Goal: Find specific page/section: Find specific page/section

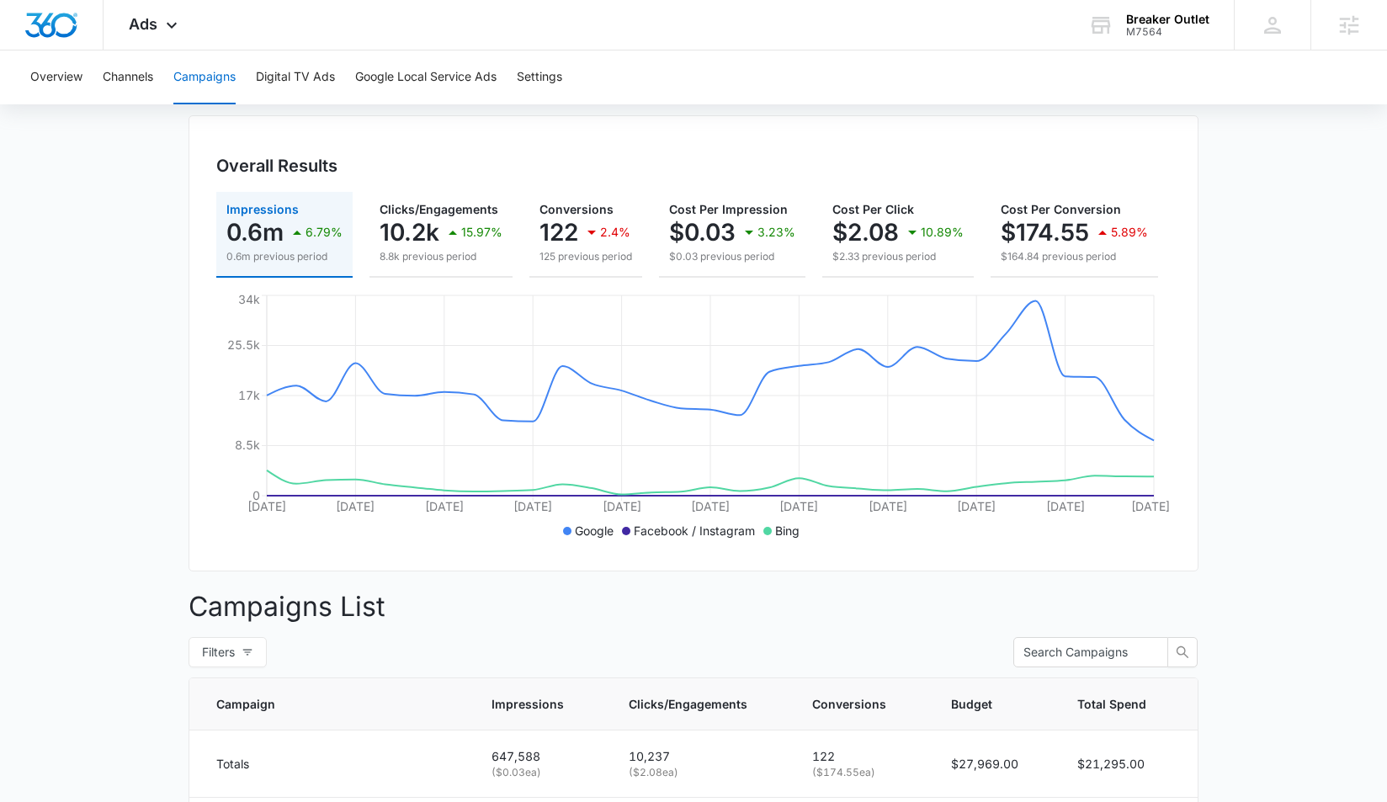
scroll to position [138, 0]
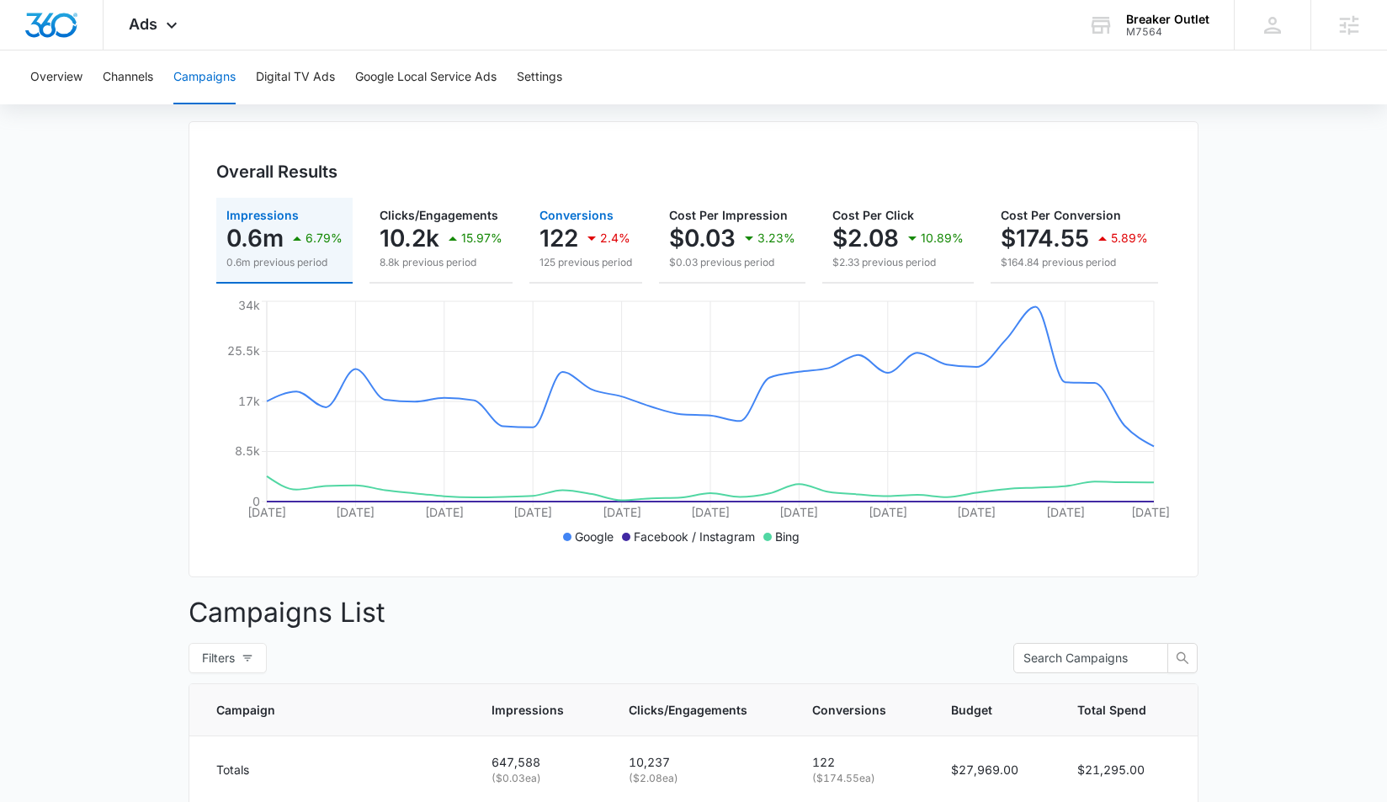
click at [545, 241] on p "122" at bounding box center [558, 238] width 39 height 27
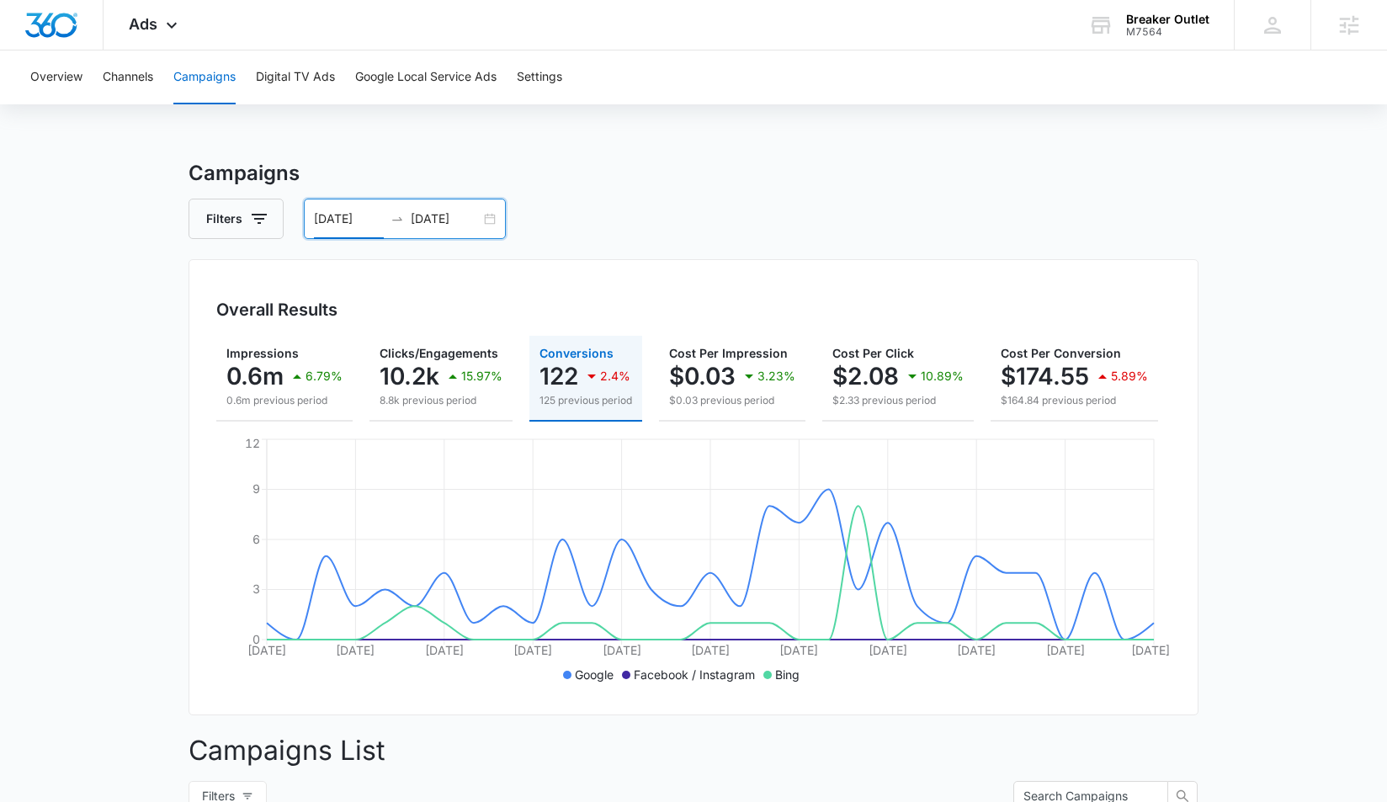
scroll to position [0, 0]
click at [353, 215] on input "08/01/2025" at bounding box center [349, 219] width 70 height 19
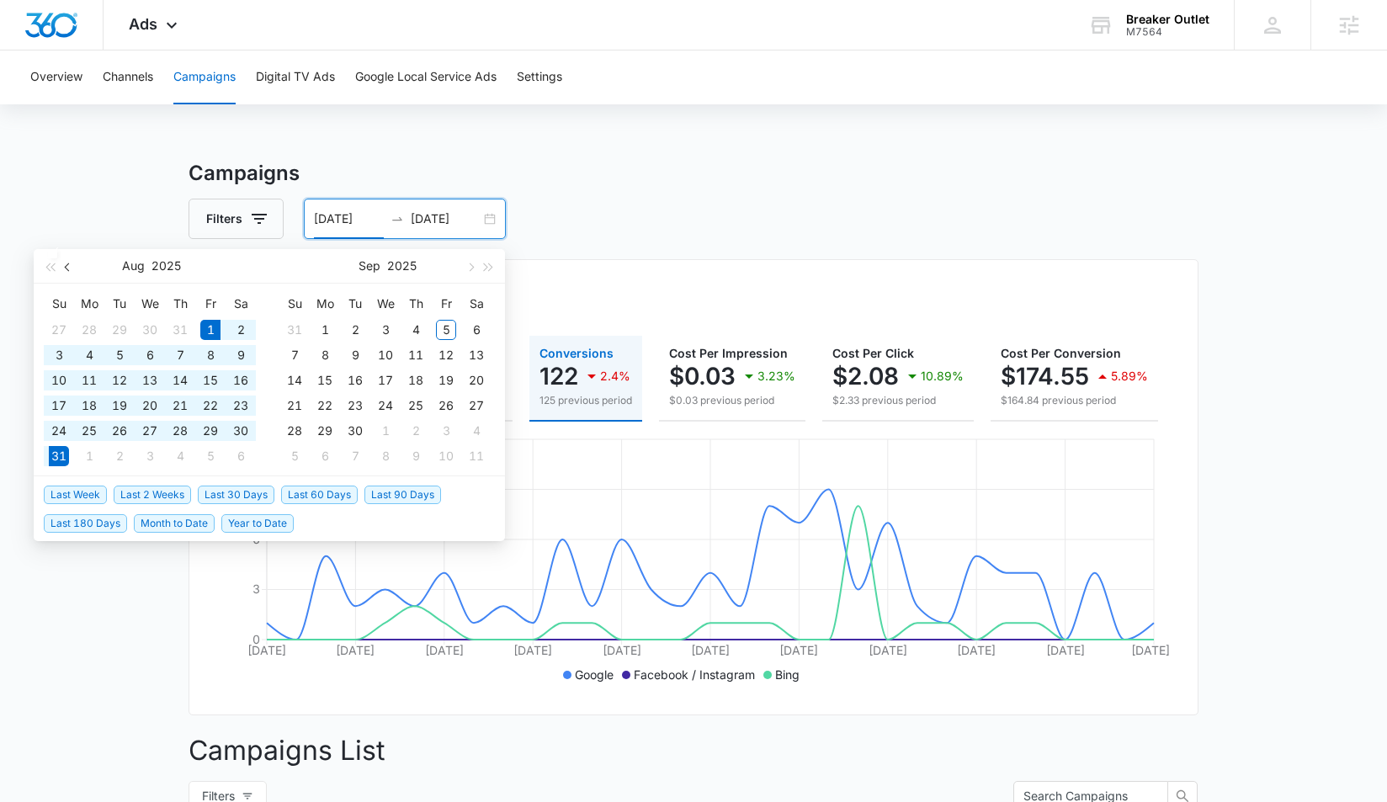
click at [69, 269] on span "button" at bounding box center [69, 267] width 8 height 8
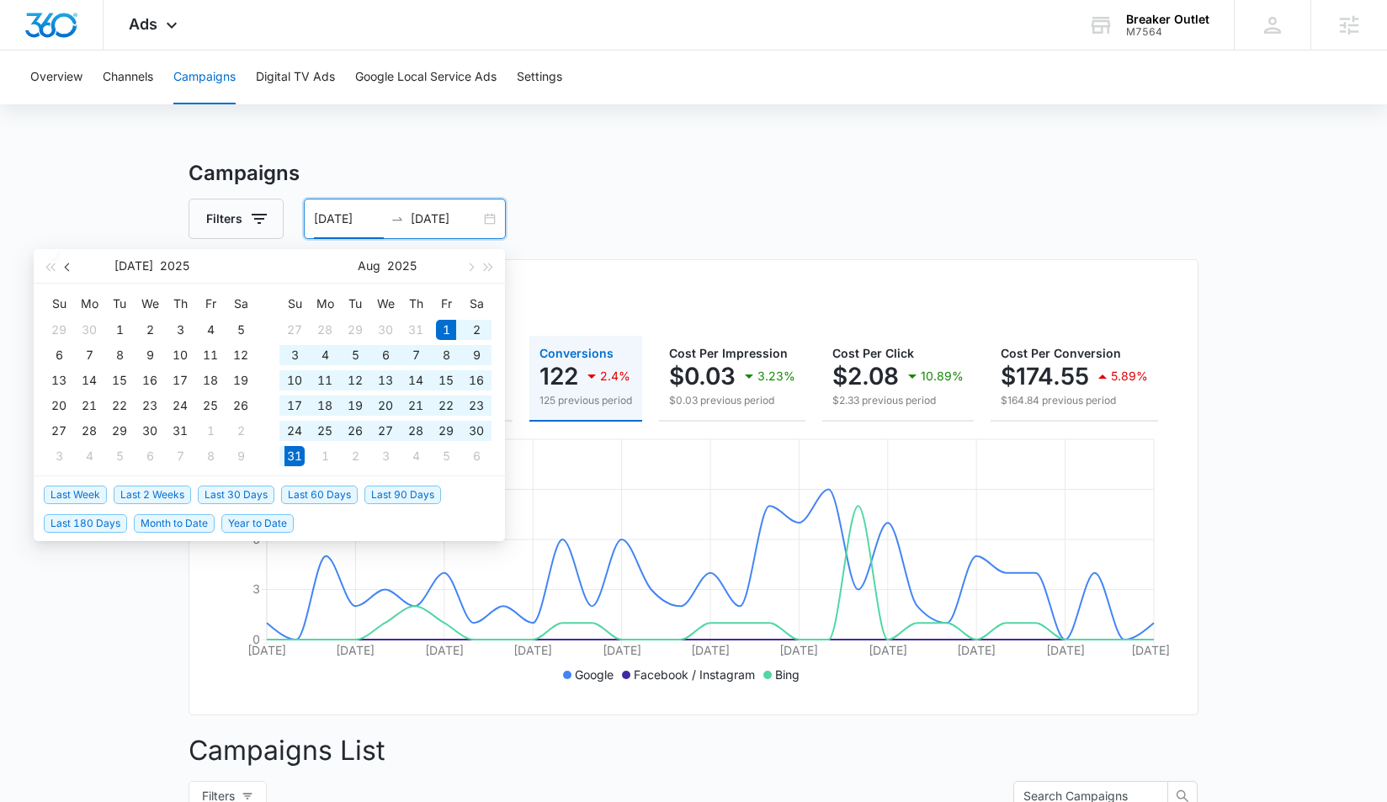
click at [69, 269] on span "button" at bounding box center [69, 267] width 8 height 8
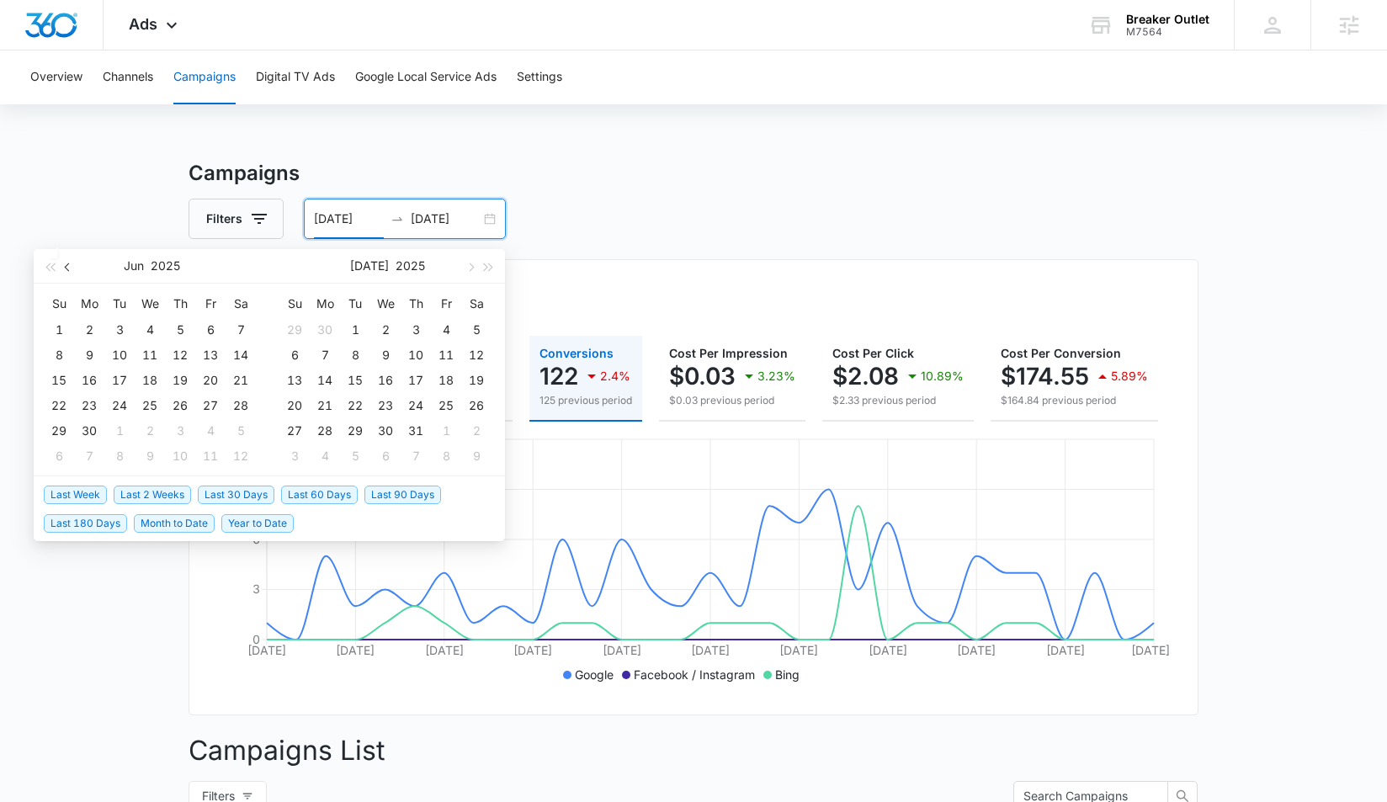
click at [69, 269] on span "button" at bounding box center [69, 267] width 8 height 8
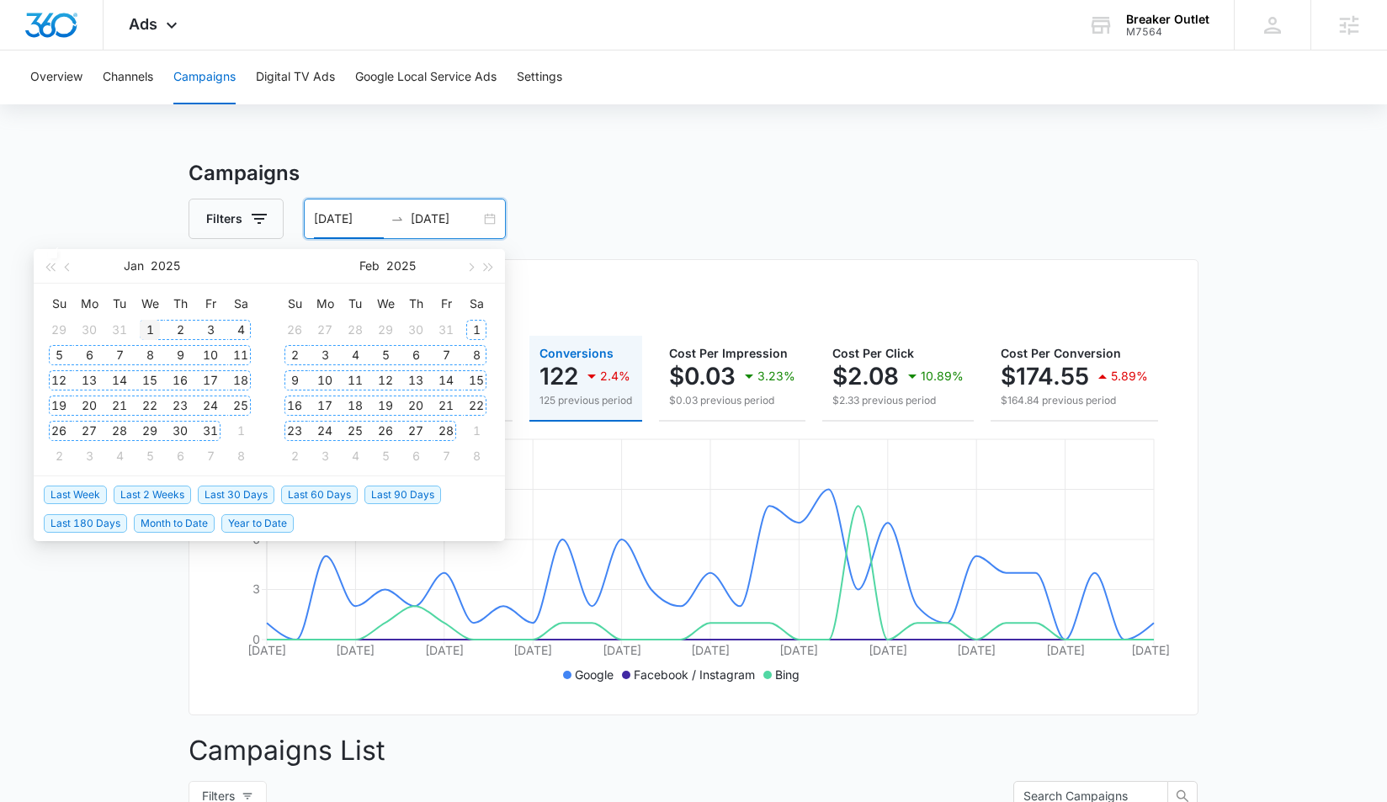
type input "01/01/2025"
click at [154, 332] on div "1" at bounding box center [150, 330] width 20 height 20
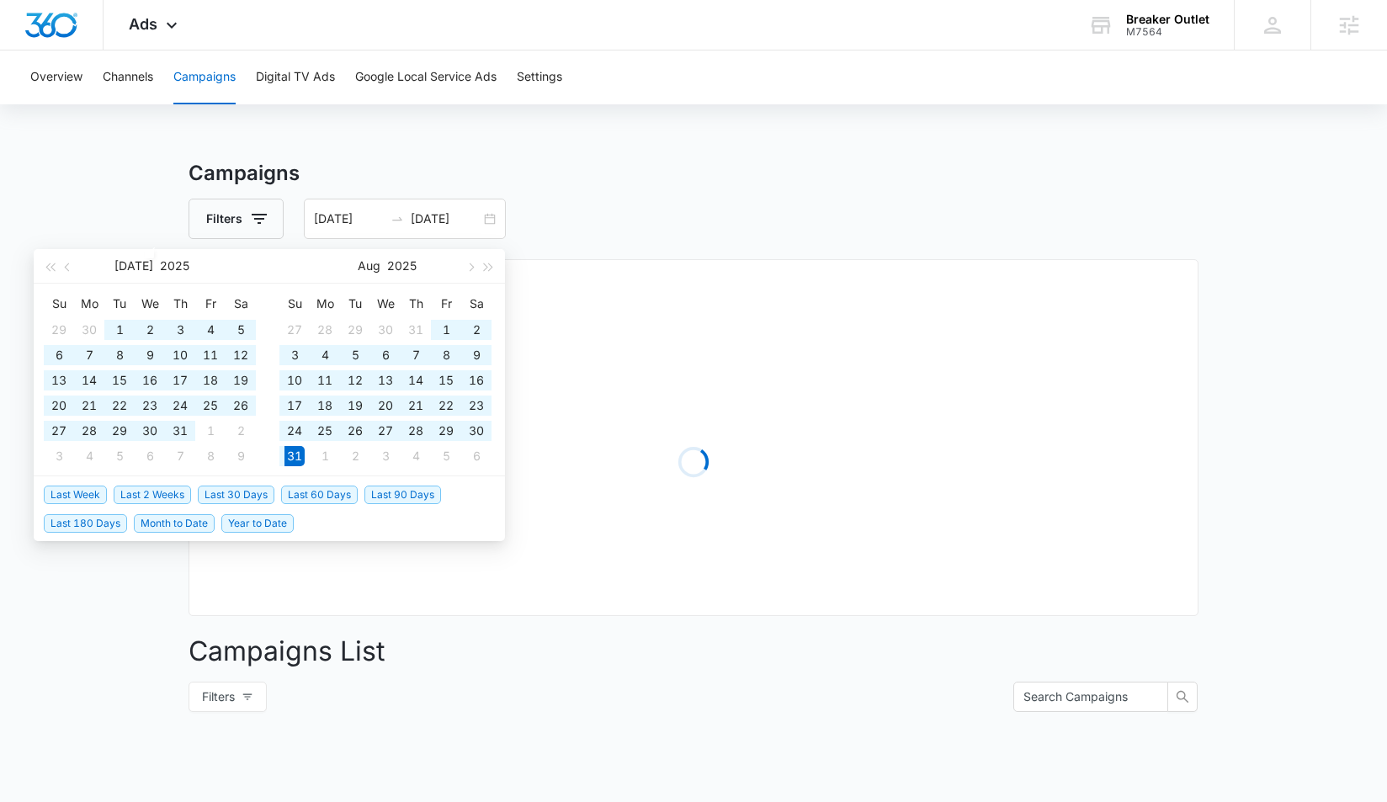
click at [86, 189] on main "Campaigns Filters 01/01/2025 08/31/2025 Overall Results Loading Campaigns List …" at bounding box center [693, 596] width 1387 height 877
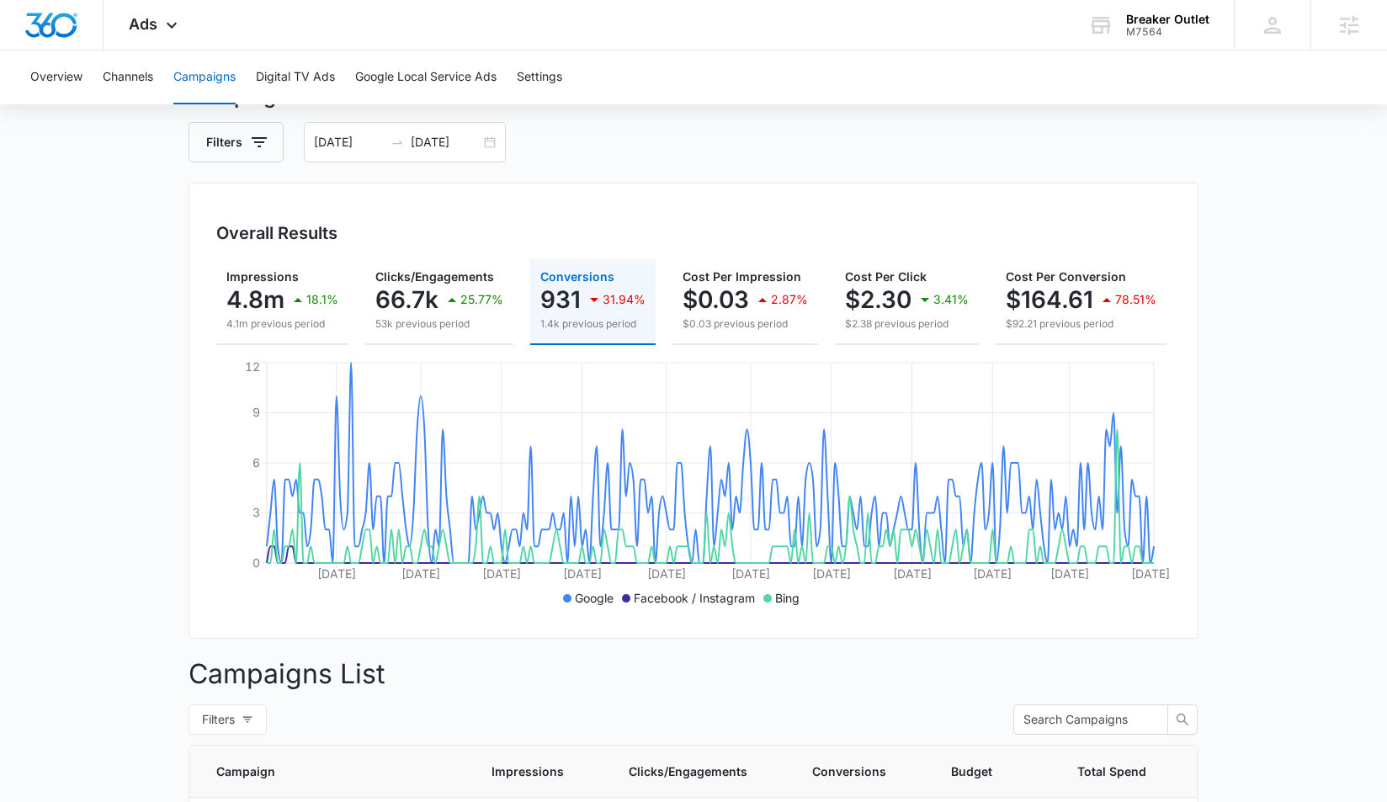
scroll to position [76, 0]
click at [282, 292] on p "4.8m" at bounding box center [255, 300] width 58 height 27
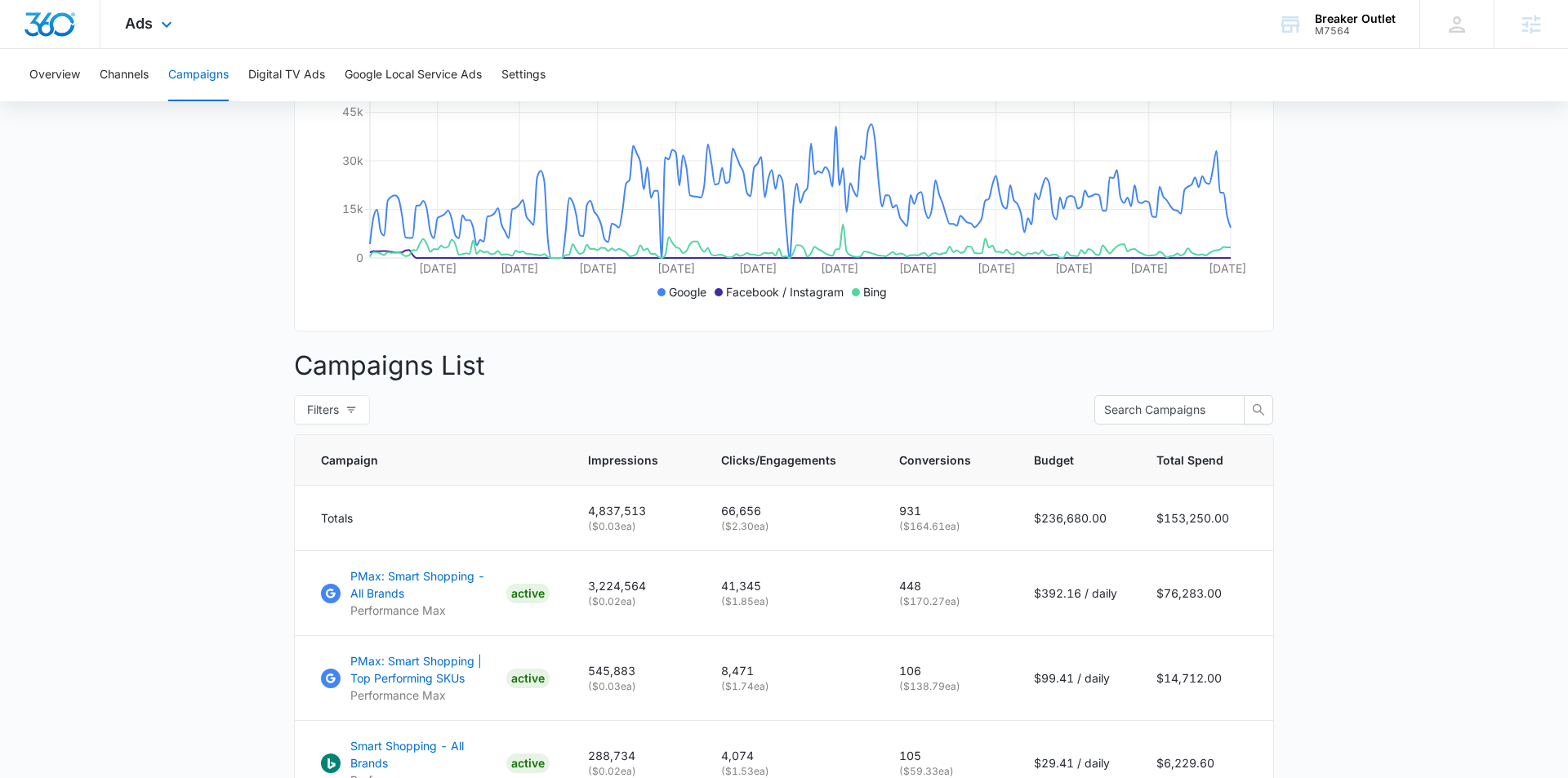
scroll to position [337, 0]
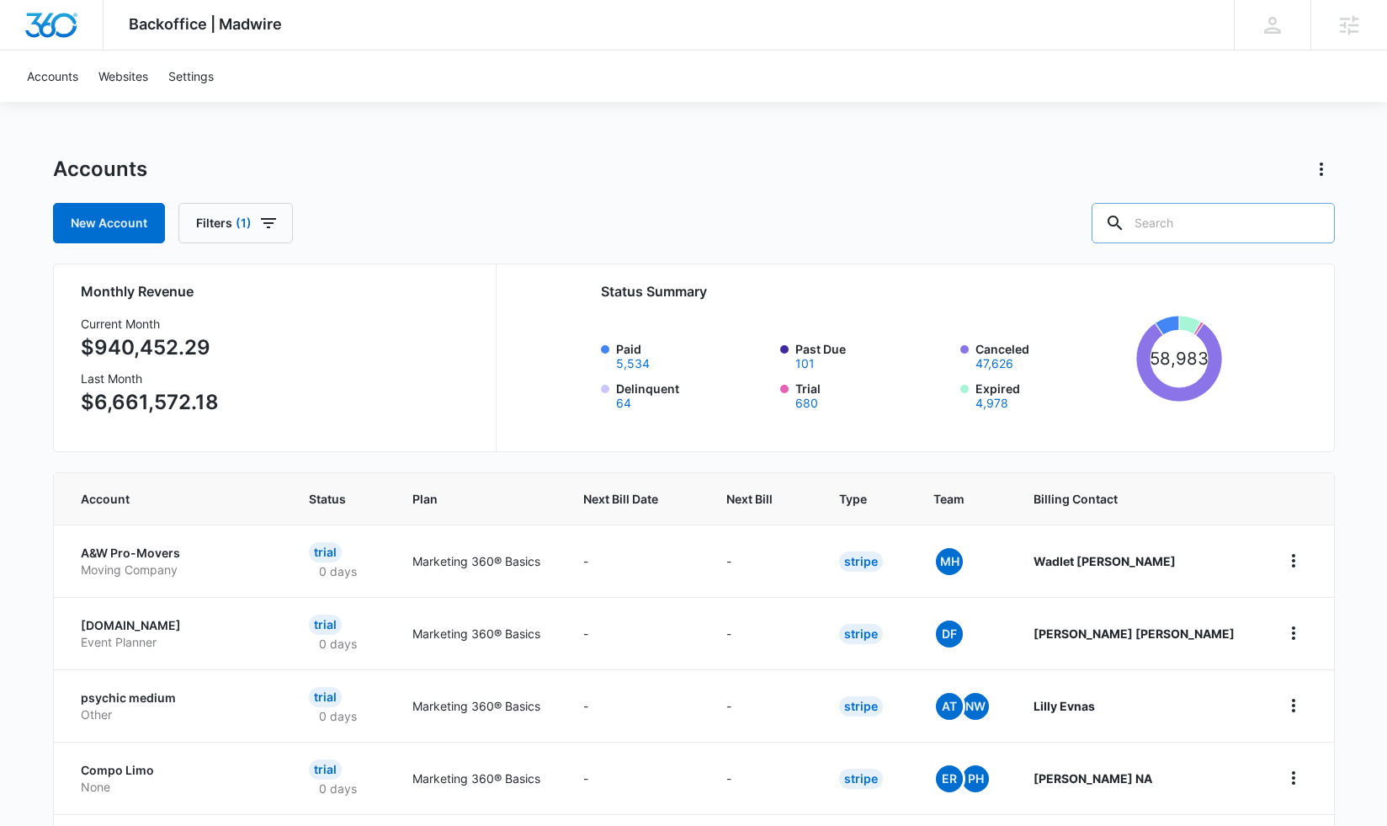
click at [1215, 226] on input "text" at bounding box center [1213, 223] width 243 height 40
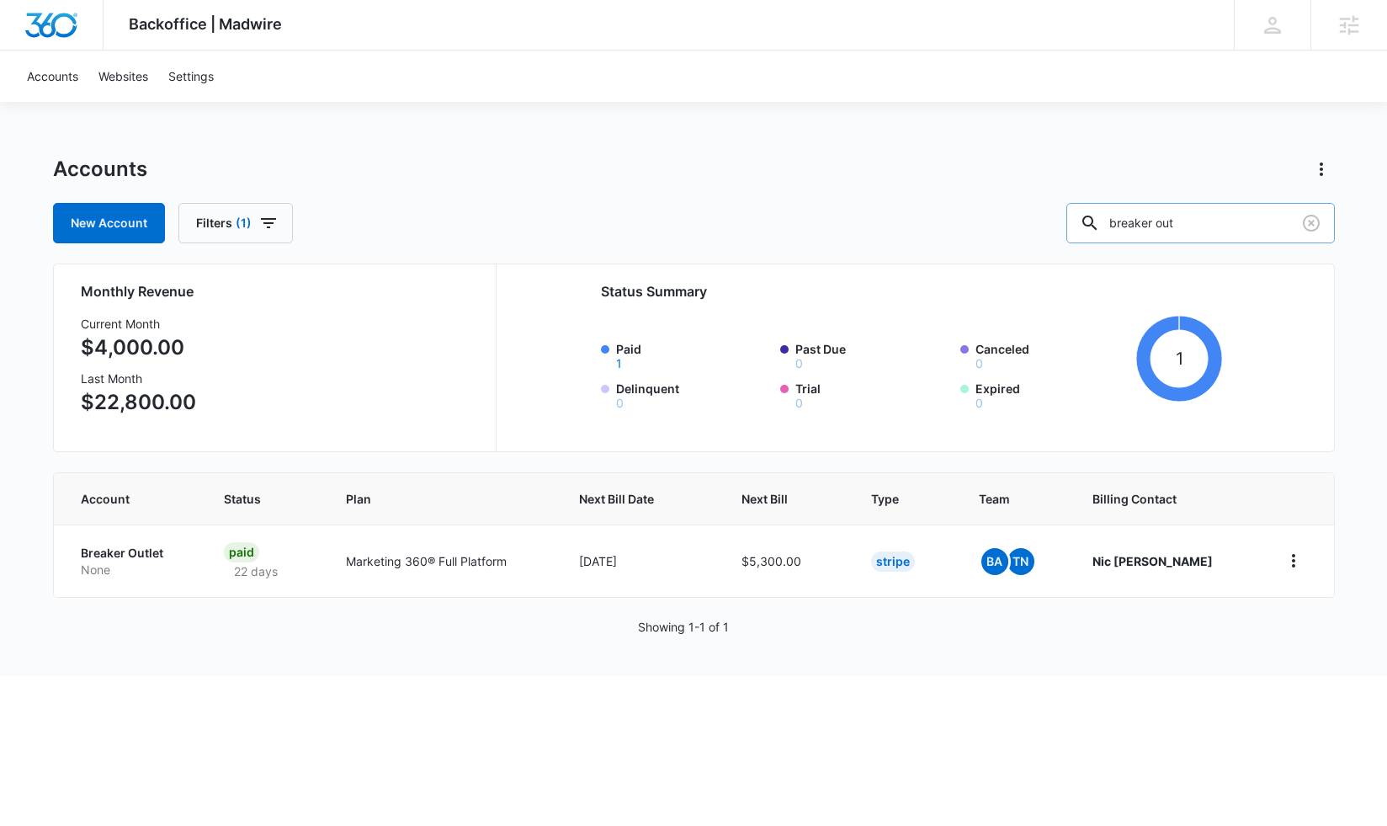
click at [1121, 217] on input "breaker out" at bounding box center [1200, 223] width 268 height 40
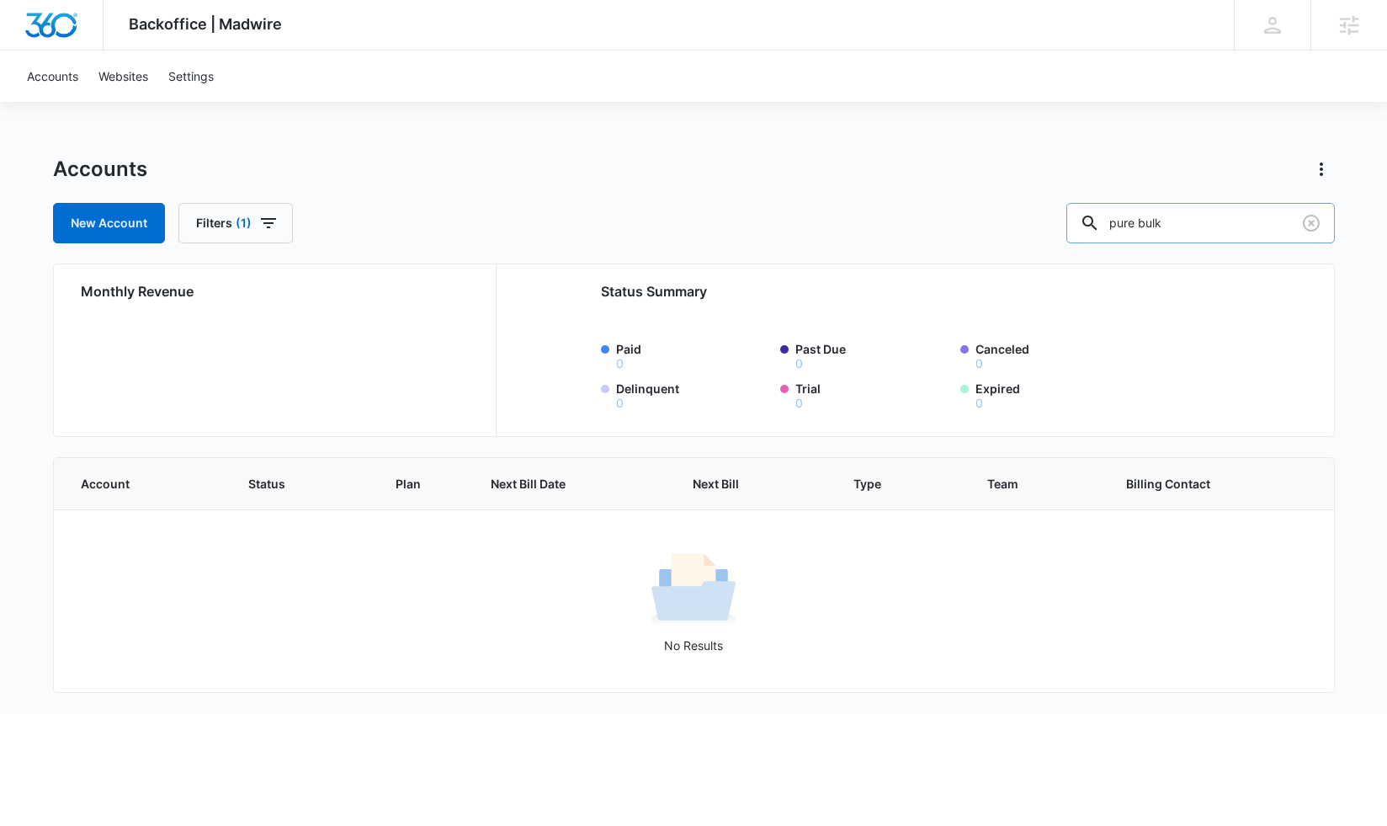
click at [1139, 223] on input "pure bulk" at bounding box center [1200, 223] width 268 height 40
type input "purebulk"
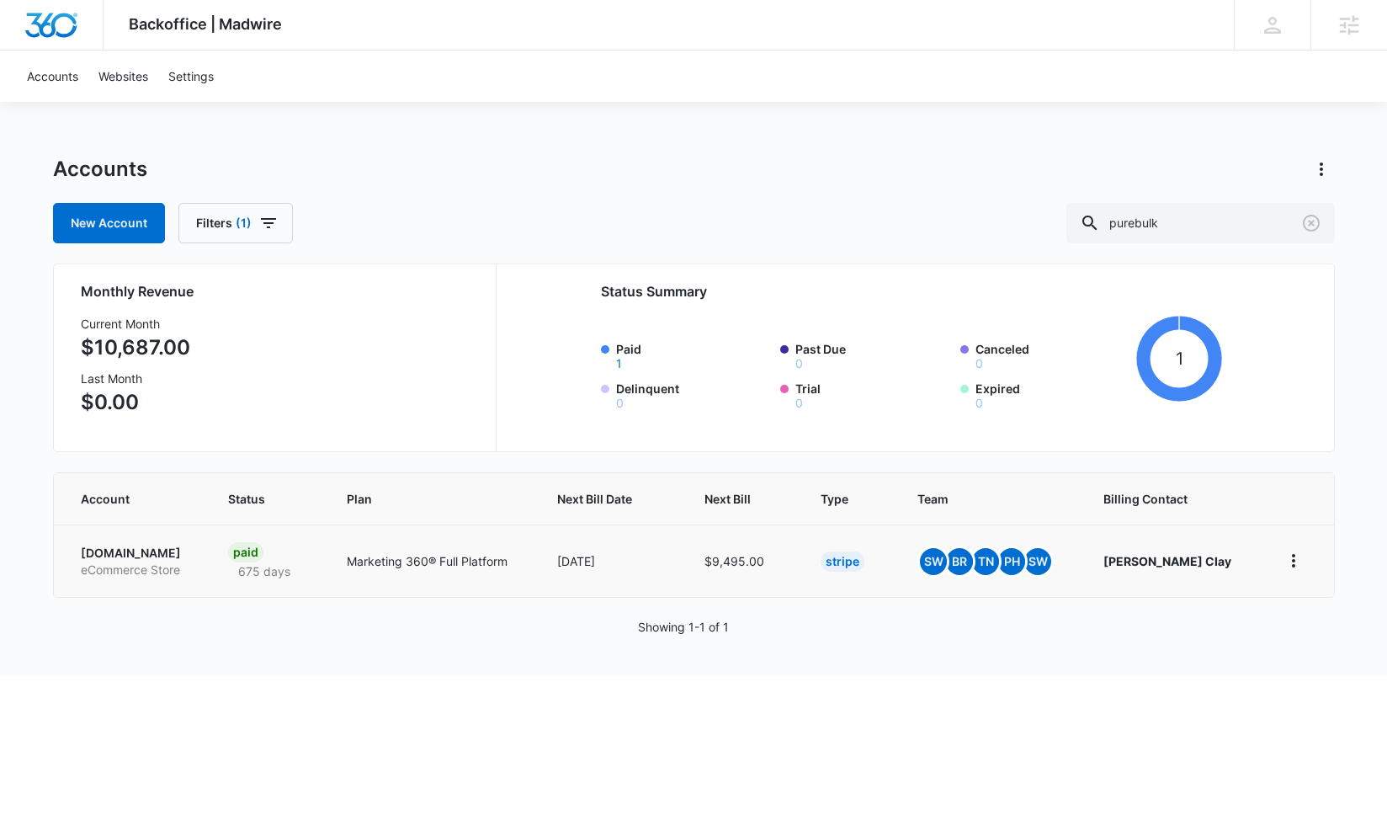
click at [138, 553] on p "PureBulk.com" at bounding box center [135, 552] width 108 height 17
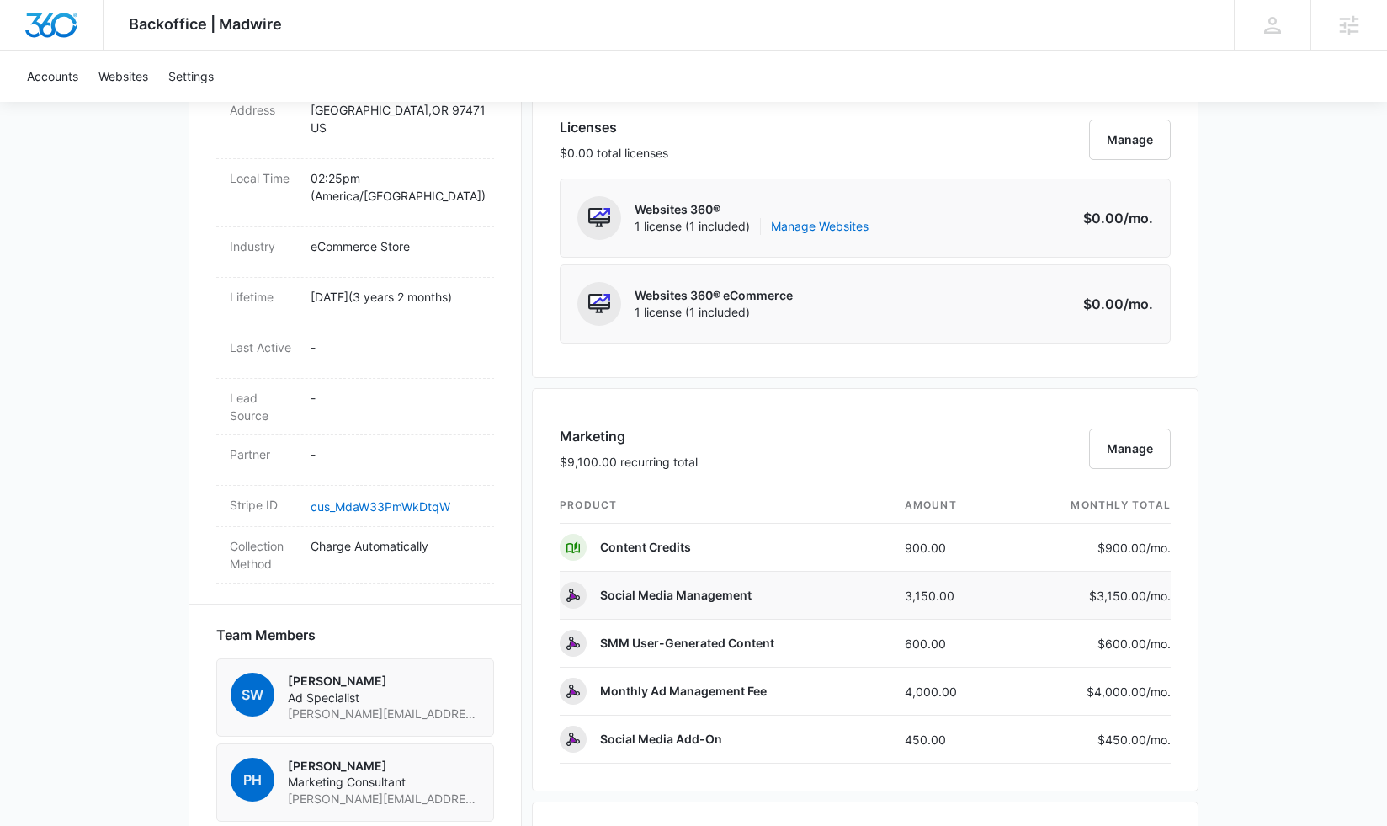
scroll to position [692, 0]
drag, startPoint x: 904, startPoint y: 693, endPoint x: 969, endPoint y: 693, distance: 65.6
click at [969, 693] on td "4,000.00" at bounding box center [948, 691] width 115 height 48
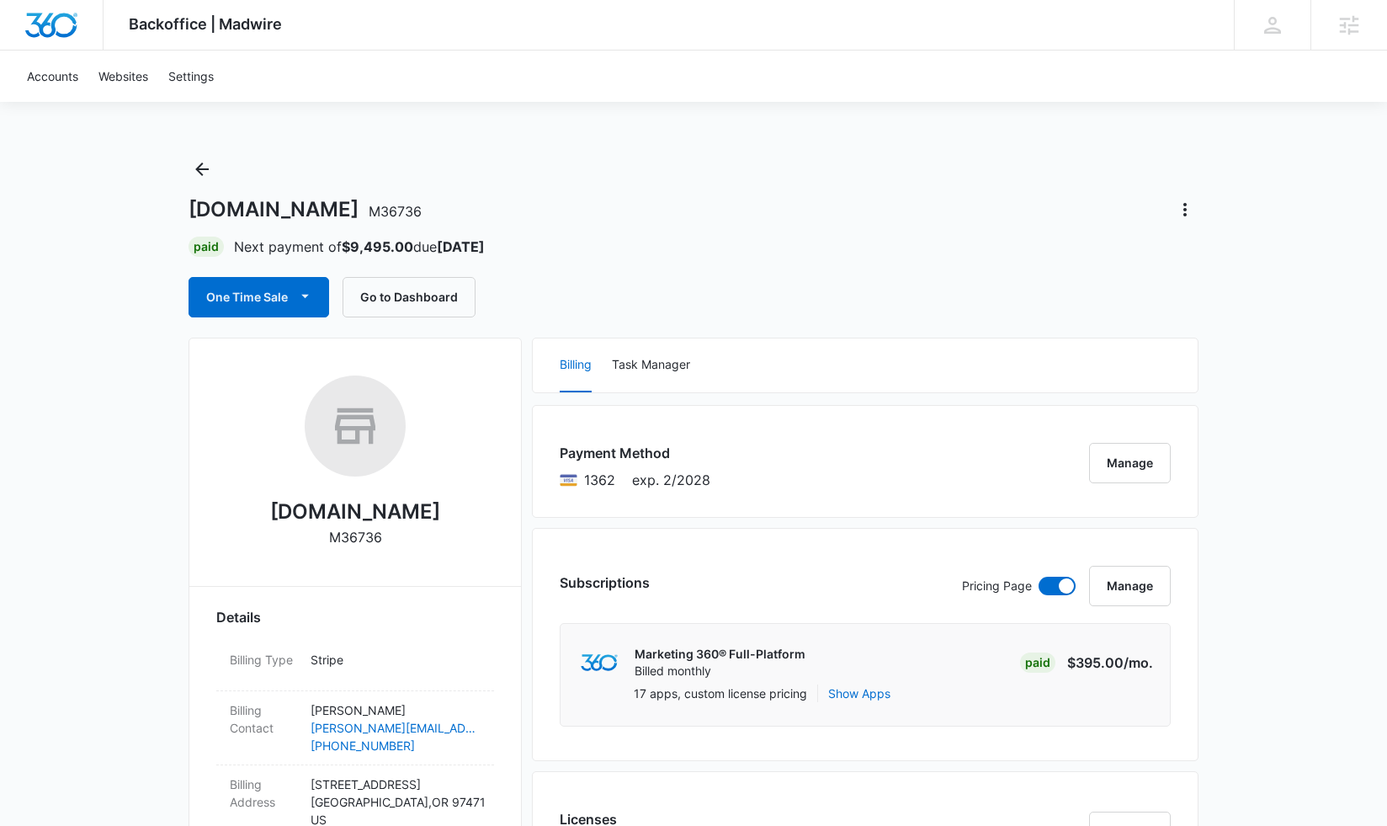
scroll to position [0, 0]
click at [201, 169] on icon "Back" at bounding box center [201, 168] width 13 height 13
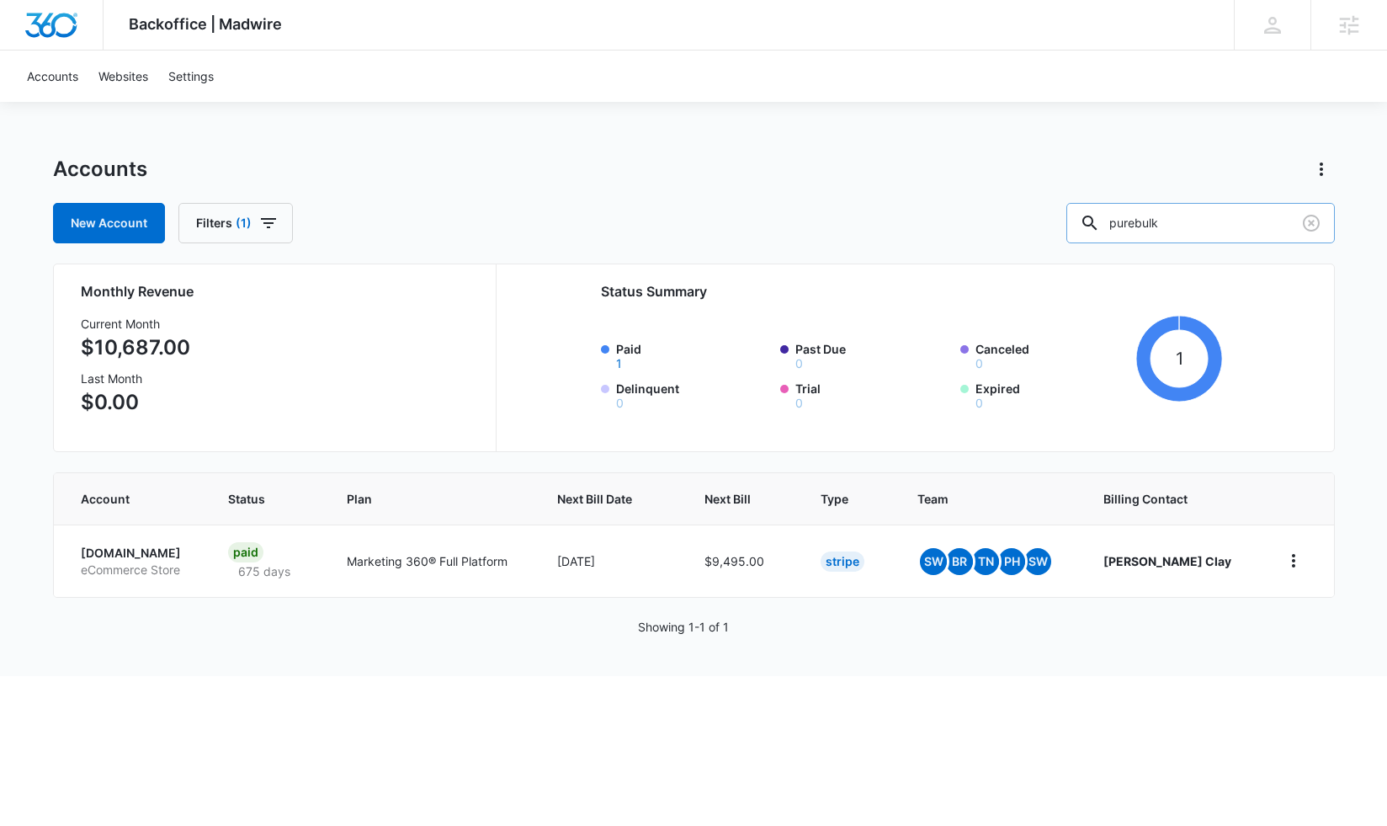
click at [1145, 220] on input "purebulk" at bounding box center [1200, 223] width 268 height 40
click at [1145, 219] on input "purebulk" at bounding box center [1200, 223] width 268 height 40
type input "rcmc"
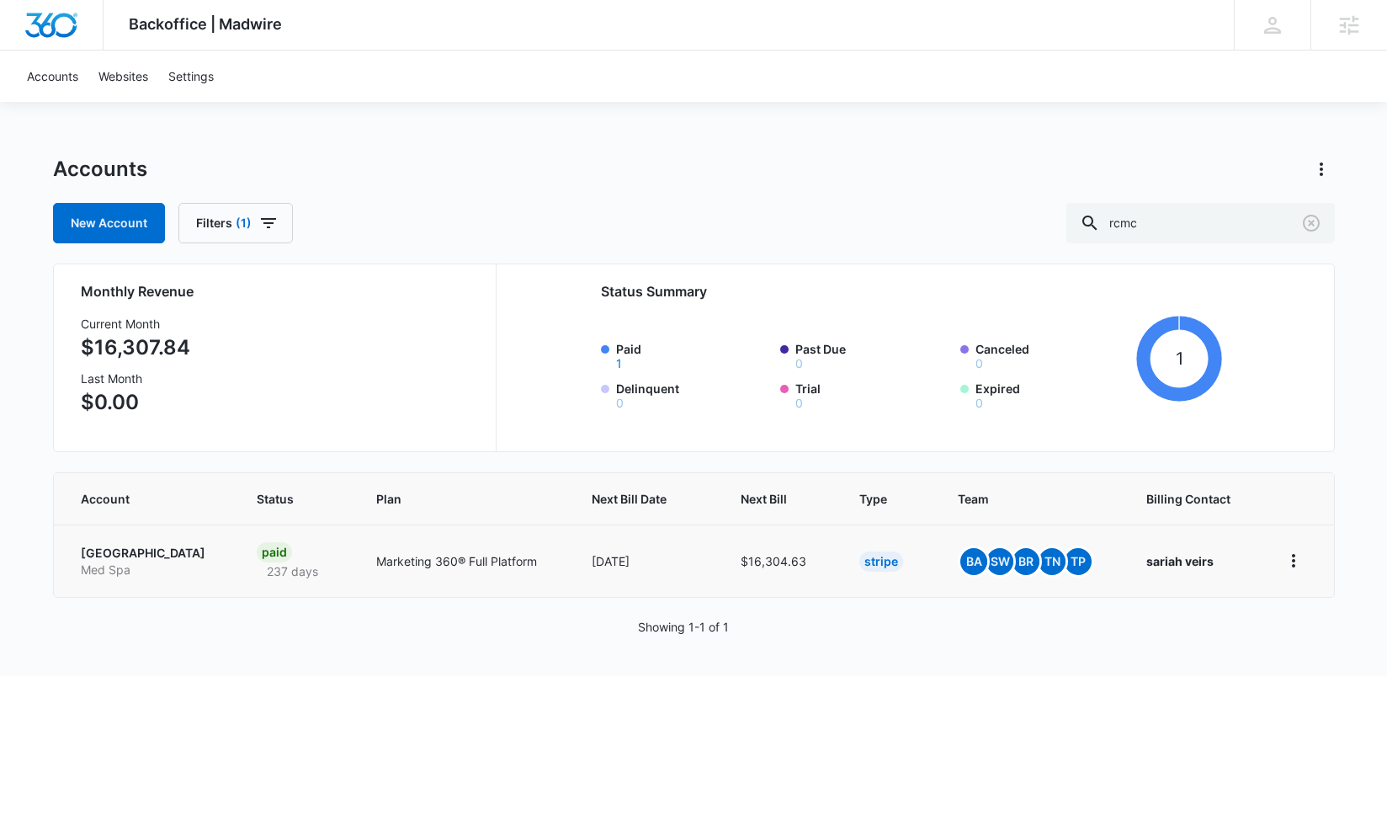
click at [178, 555] on p "RCMC Medical Center" at bounding box center [149, 552] width 136 height 17
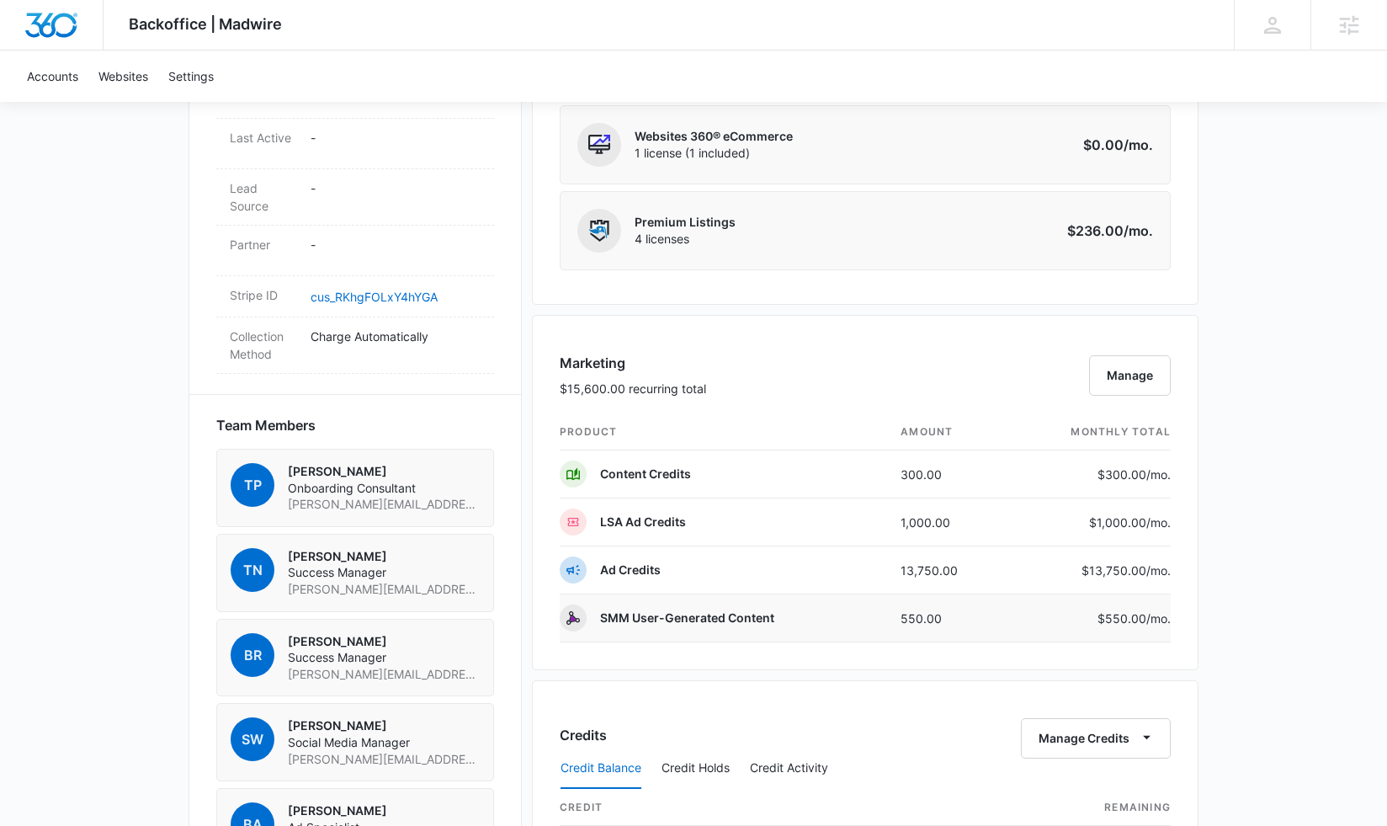
scroll to position [958, 0]
